Goal: Browse casually: Explore the website without a specific task or goal

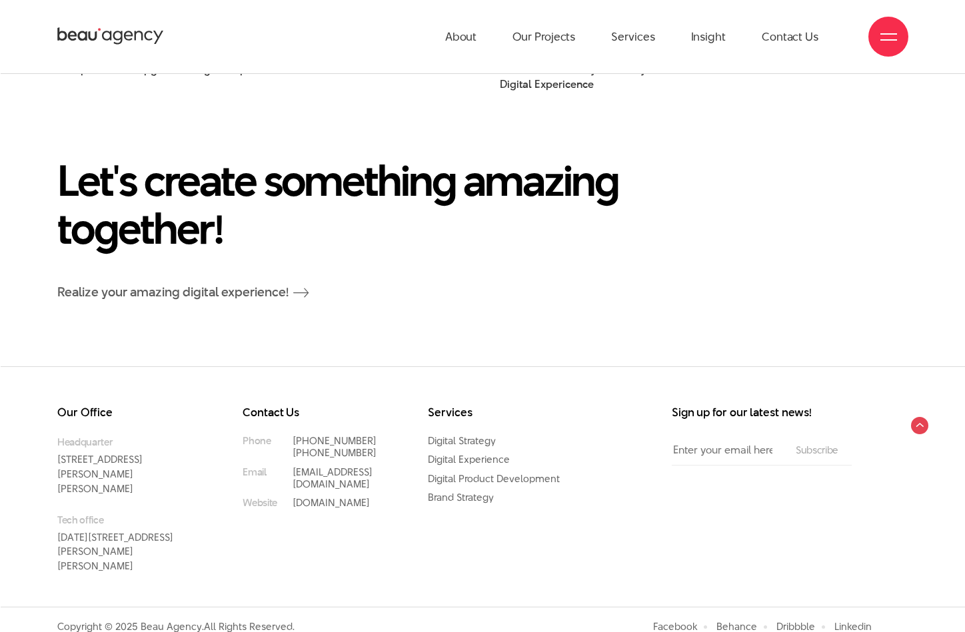
scroll to position [9817, 0]
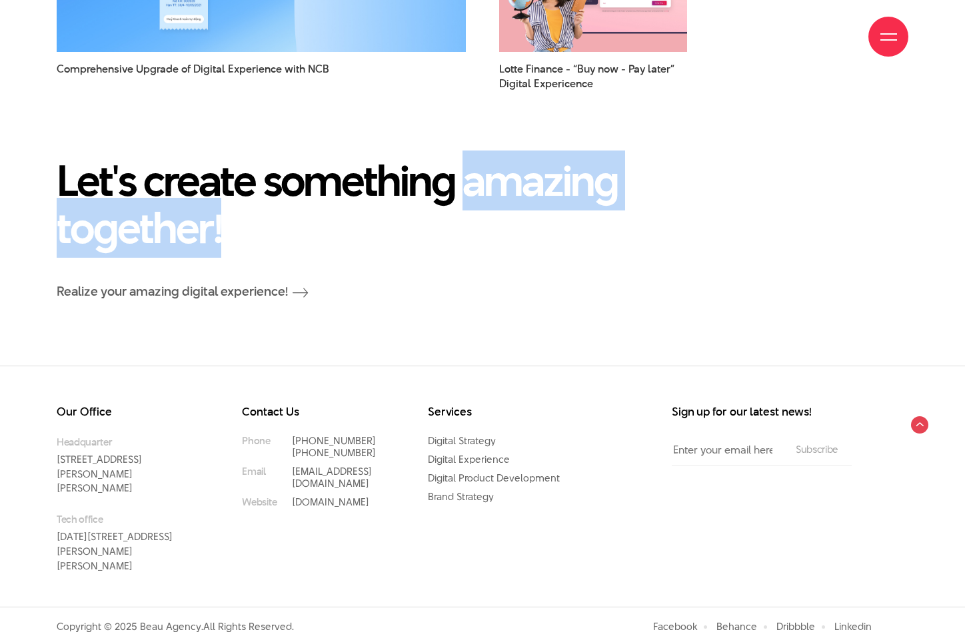
drag, startPoint x: 466, startPoint y: 187, endPoint x: 223, endPoint y: 216, distance: 244.4
click at [223, 216] on h2 "Let's create something amazing together!" at bounding box center [410, 204] width 706 height 95
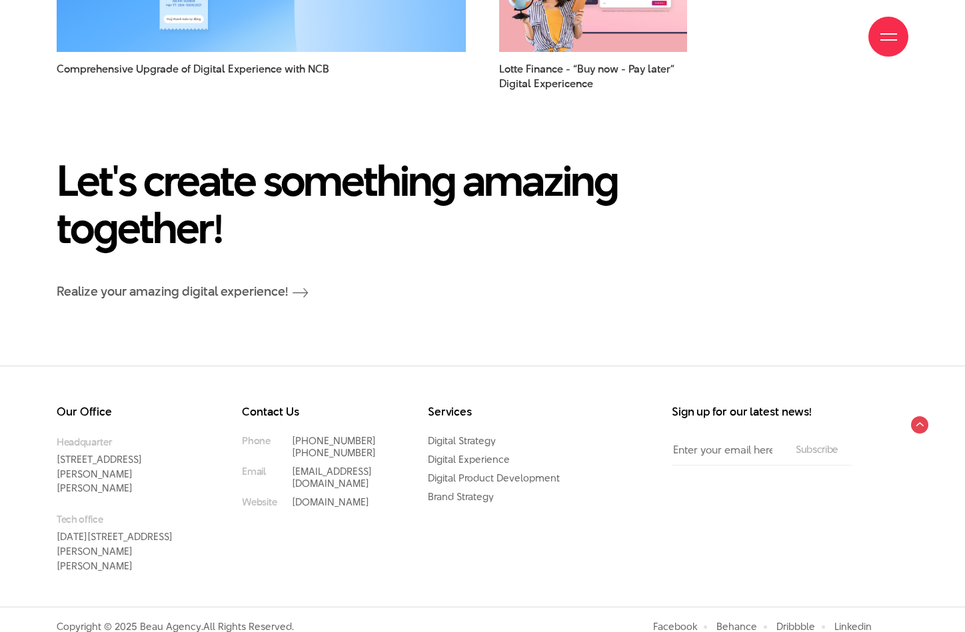
click at [461, 183] on h2 "Let's create something amazing together!" at bounding box center [410, 204] width 706 height 95
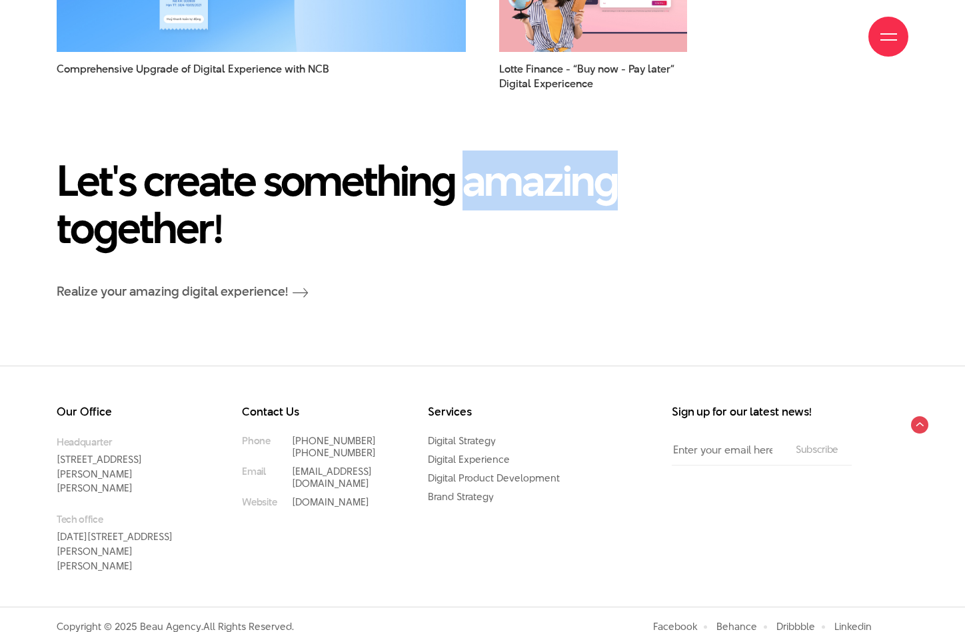
drag, startPoint x: 464, startPoint y: 182, endPoint x: 624, endPoint y: 191, distance: 160.2
click at [621, 193] on h2 "Let's create something amazing together!" at bounding box center [410, 204] width 706 height 95
click at [483, 183] on h2 "Let's create something amazing together!" at bounding box center [410, 204] width 706 height 95
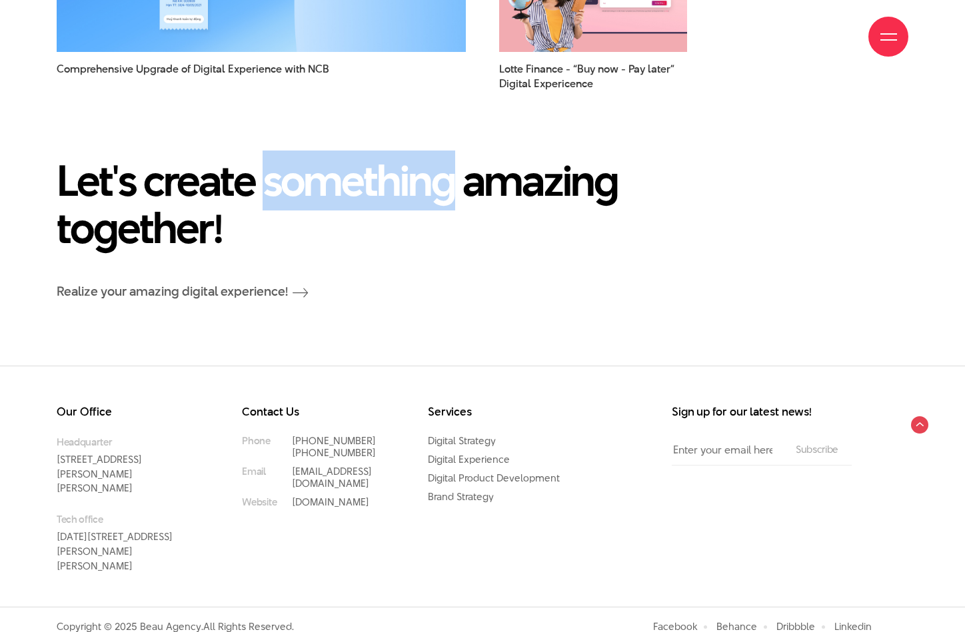
drag, startPoint x: 263, startPoint y: 184, endPoint x: 469, endPoint y: 187, distance: 205.3
click at [452, 186] on h2 "Let's create something amazing together!" at bounding box center [410, 204] width 706 height 95
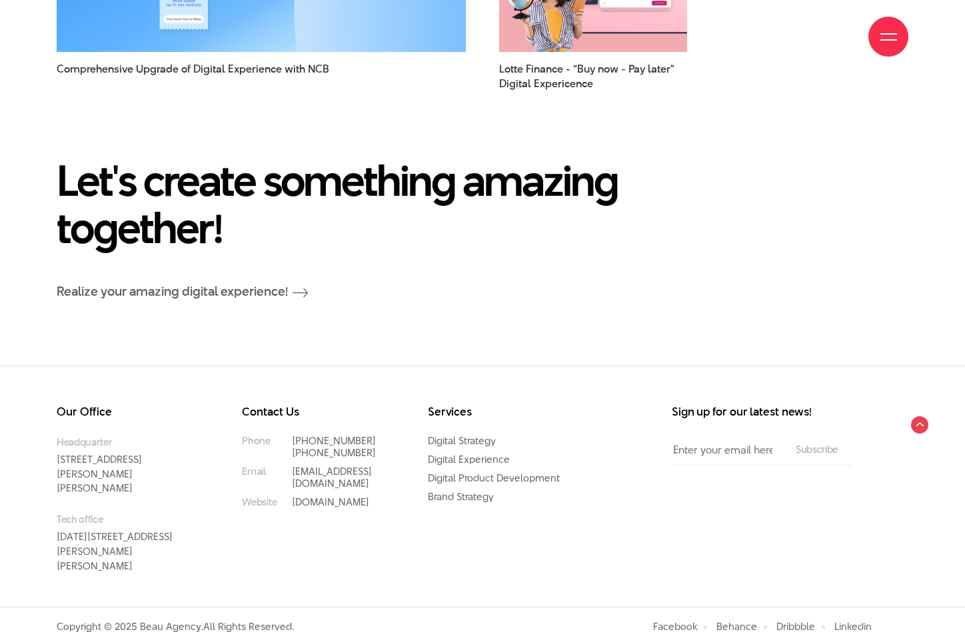
click at [481, 185] on h2 "Let's create something amazing together!" at bounding box center [410, 204] width 706 height 95
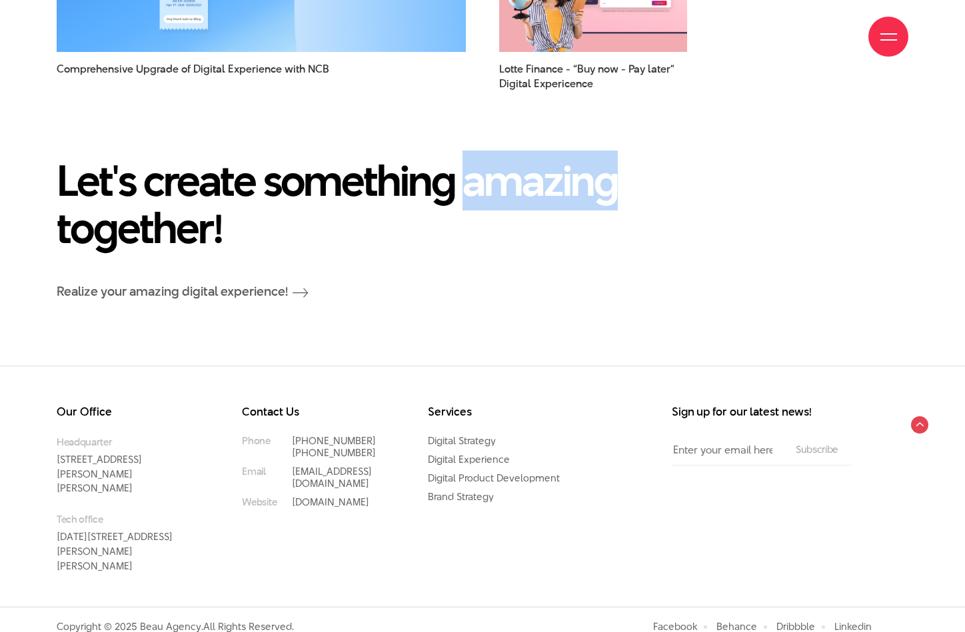
drag, startPoint x: 467, startPoint y: 181, endPoint x: 611, endPoint y: 188, distance: 144.1
click at [611, 188] on h2 "Let's create something amazing together!" at bounding box center [410, 204] width 706 height 95
click at [606, 187] on h2 "Let's create something amazing together!" at bounding box center [410, 204] width 706 height 95
drag, startPoint x: 462, startPoint y: 183, endPoint x: 609, endPoint y: 187, distance: 147.4
click at [609, 187] on h2 "Let's create something amazing together!" at bounding box center [410, 204] width 706 height 95
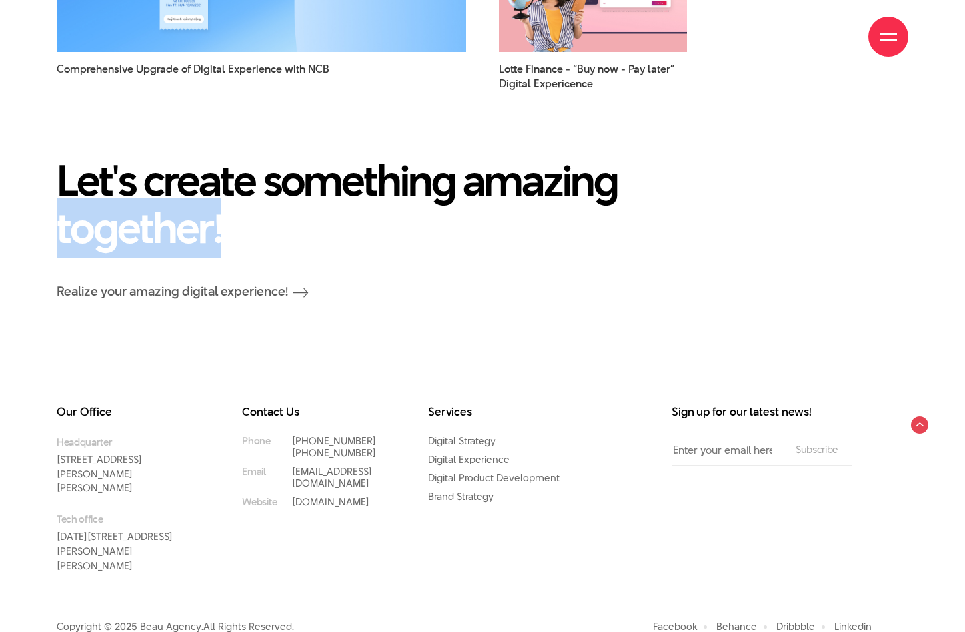
drag, startPoint x: 60, startPoint y: 223, endPoint x: 225, endPoint y: 232, distance: 165.5
click at [225, 232] on h2 "Let's create something amazing together!" at bounding box center [410, 204] width 706 height 95
click at [223, 232] on h2 "Let's create something amazing together!" at bounding box center [410, 204] width 706 height 95
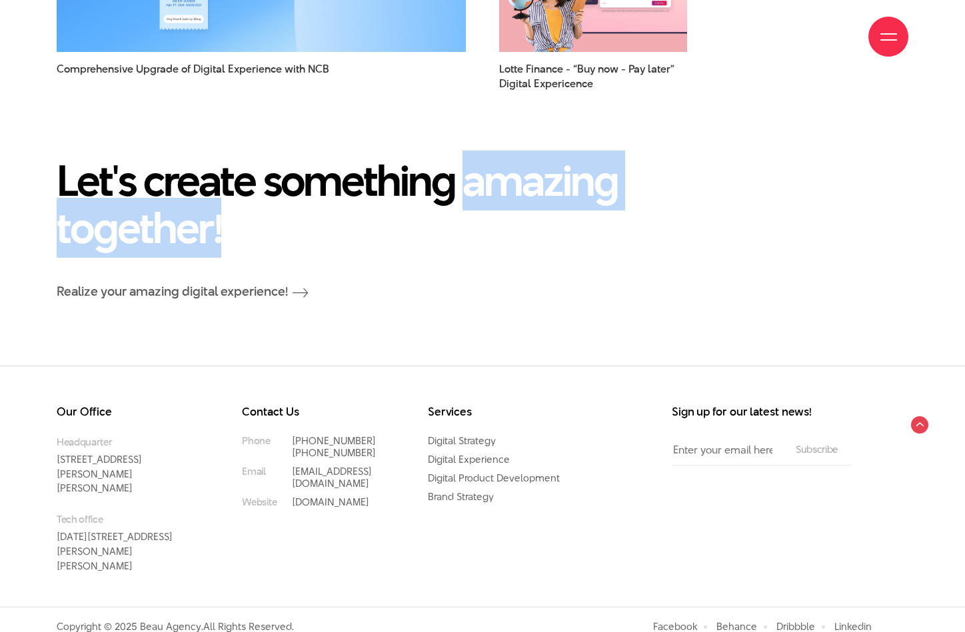
drag, startPoint x: 468, startPoint y: 179, endPoint x: 216, endPoint y: 229, distance: 257.0
click at [216, 229] on h2 "Let's create something amazing together!" at bounding box center [410, 204] width 706 height 95
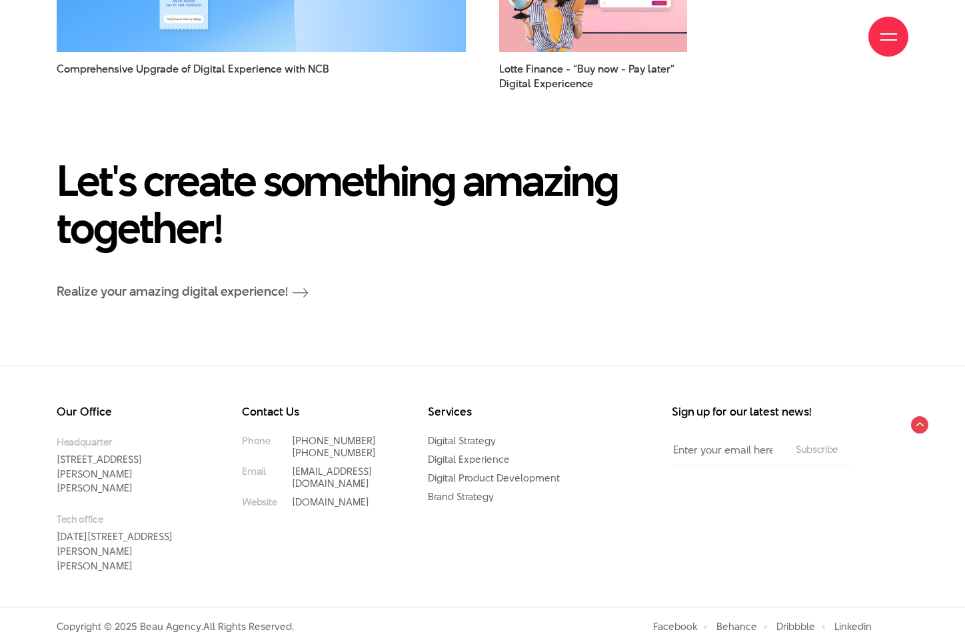
click at [476, 181] on h2 "Let's create something amazing together!" at bounding box center [410, 204] width 706 height 95
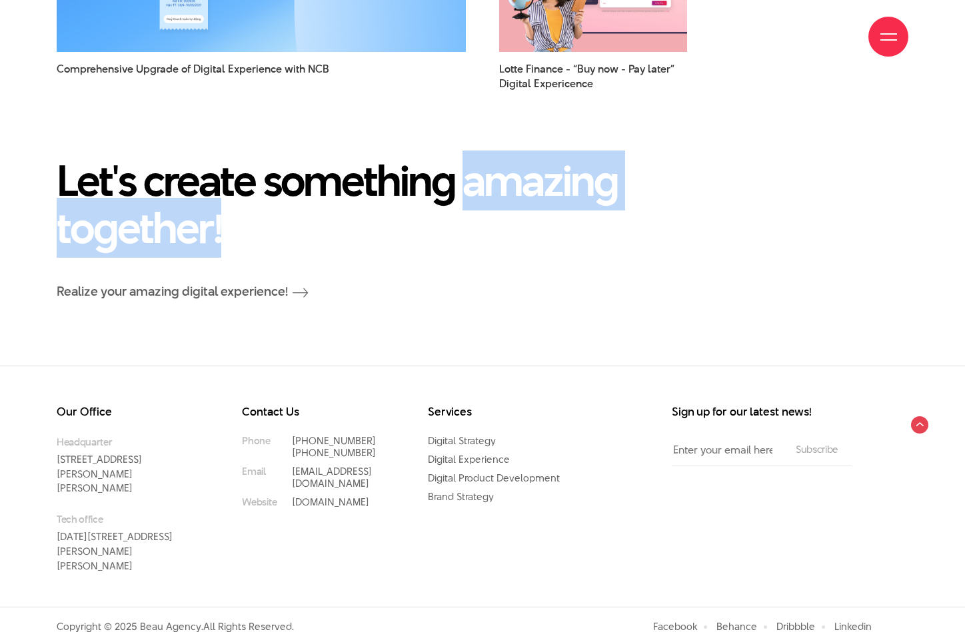
drag, startPoint x: 467, startPoint y: 181, endPoint x: 217, endPoint y: 229, distance: 254.5
click at [217, 229] on h2 "Let's create something amazing together!" at bounding box center [410, 204] width 706 height 95
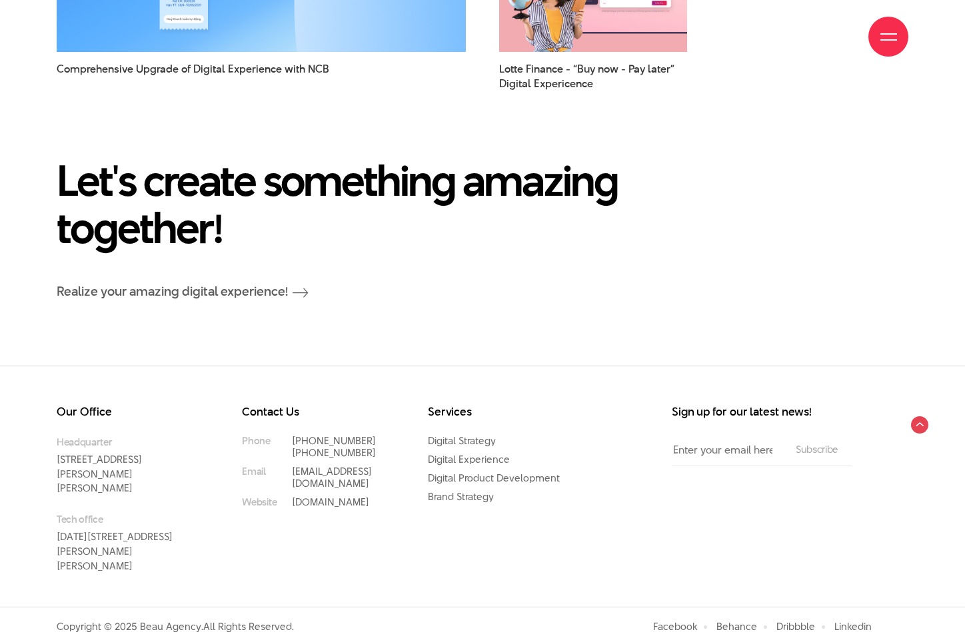
click at [447, 177] on h2 "Let's create something amazing together!" at bounding box center [410, 204] width 706 height 95
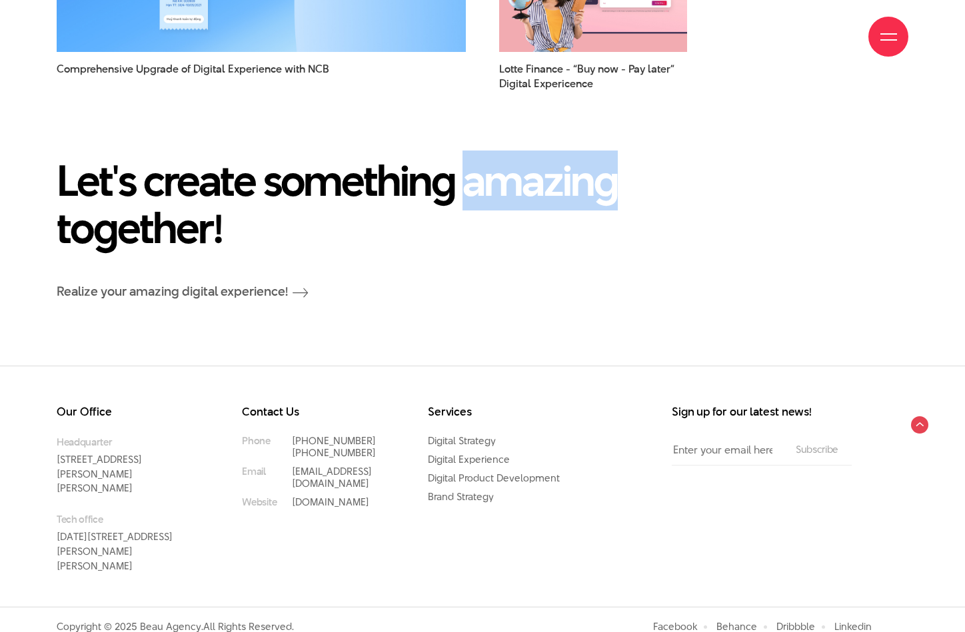
drag, startPoint x: 463, startPoint y: 178, endPoint x: 609, endPoint y: 204, distance: 148.3
click at [609, 204] on h2 "Let's create something amazing together!" at bounding box center [410, 204] width 706 height 95
click at [607, 195] on h2 "Let's create something amazing together!" at bounding box center [410, 204] width 706 height 95
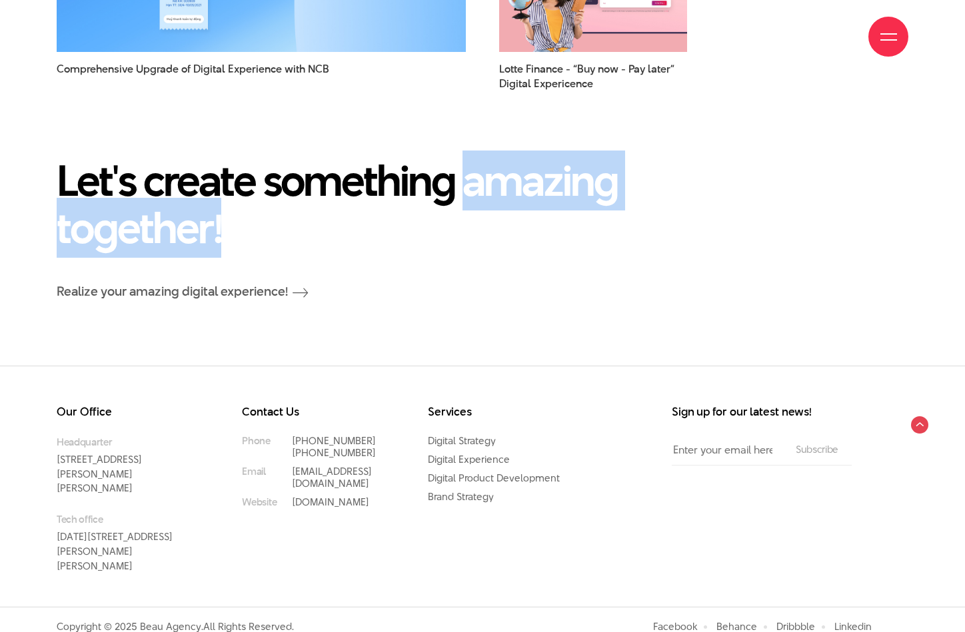
drag, startPoint x: 467, startPoint y: 179, endPoint x: 219, endPoint y: 226, distance: 251.8
click at [219, 226] on h2 "Let's create something amazing together!" at bounding box center [410, 204] width 706 height 95
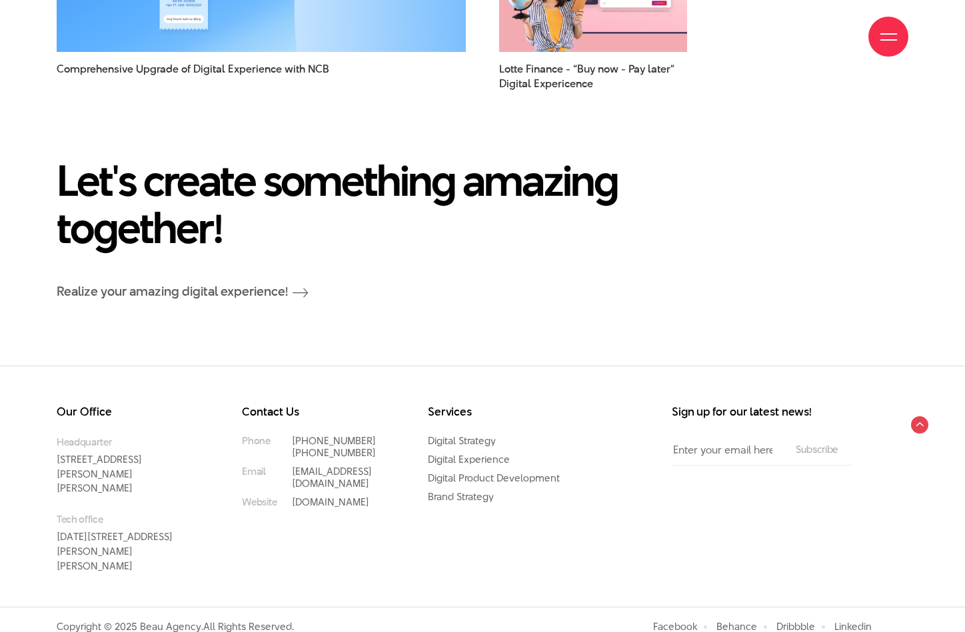
click at [764, 117] on section "Let's create something amazing together! Realize your amazing digital experienc…" at bounding box center [482, 229] width 965 height 276
